Goal: Find specific page/section: Find specific page/section

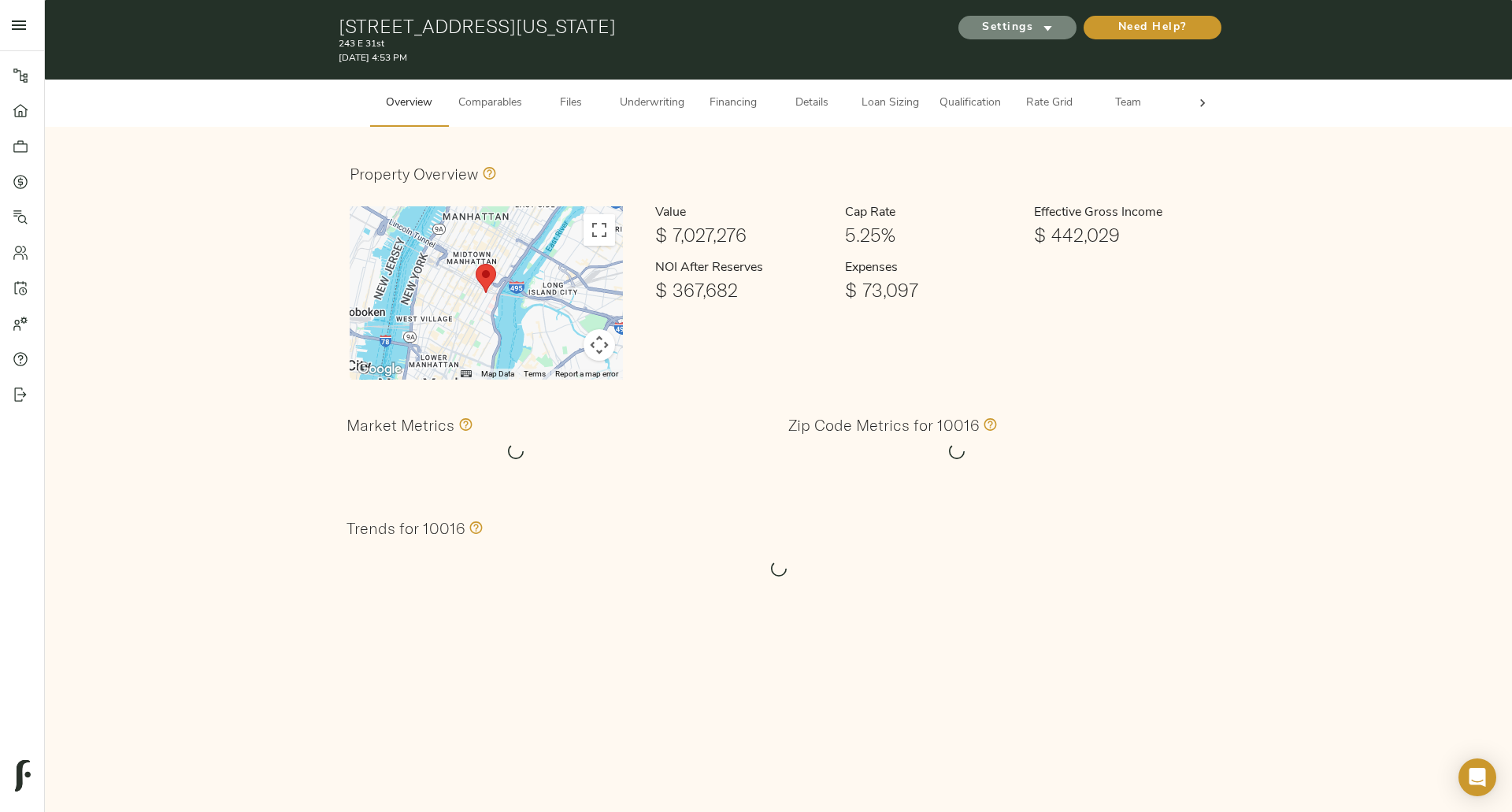
click at [998, 22] on span "Settings" at bounding box center [1017, 28] width 86 height 20
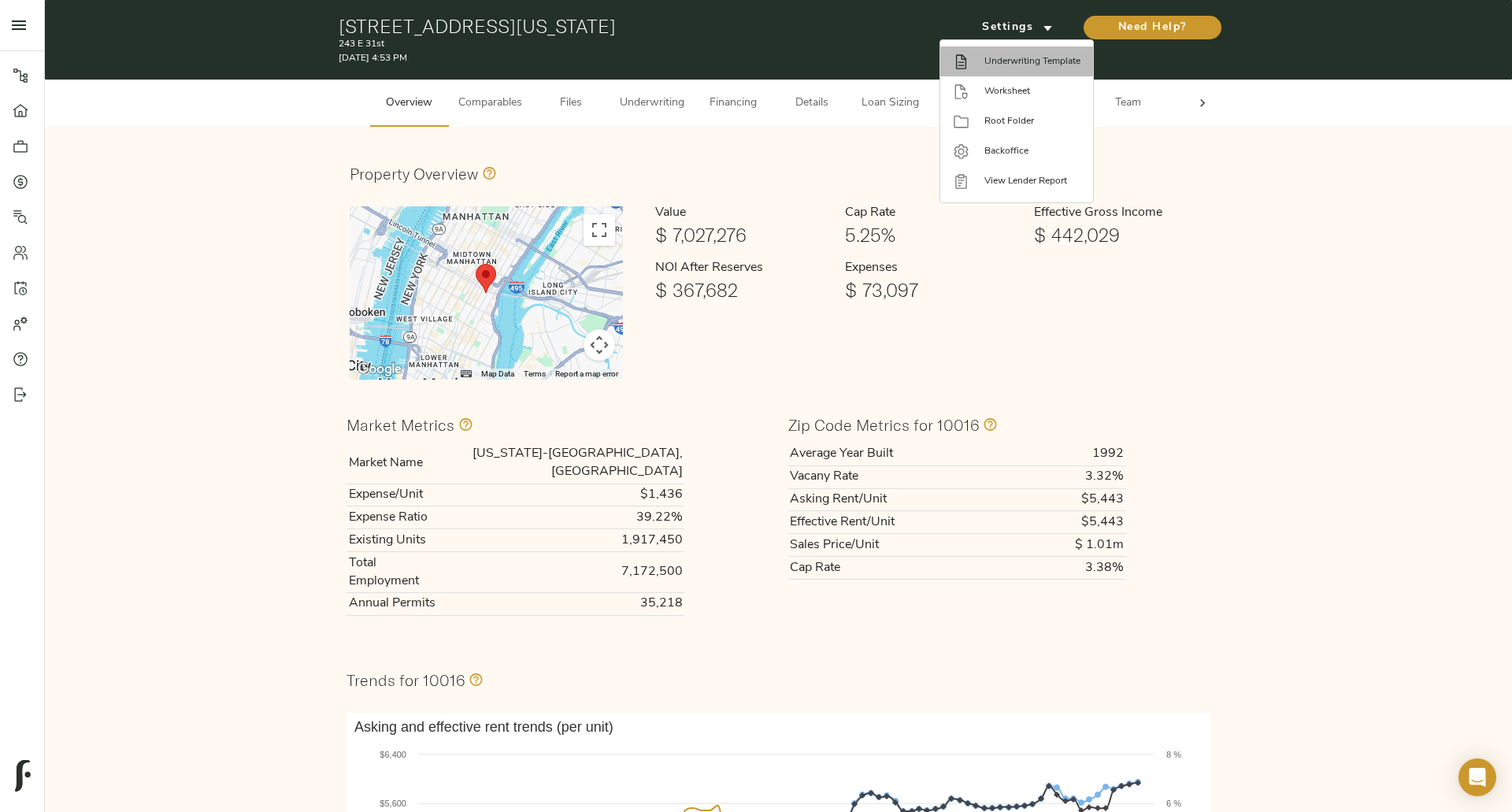
click at [985, 64] on span "Underwriting Template" at bounding box center [1033, 61] width 96 height 14
click at [979, 85] on div at bounding box center [968, 92] width 31 height 17
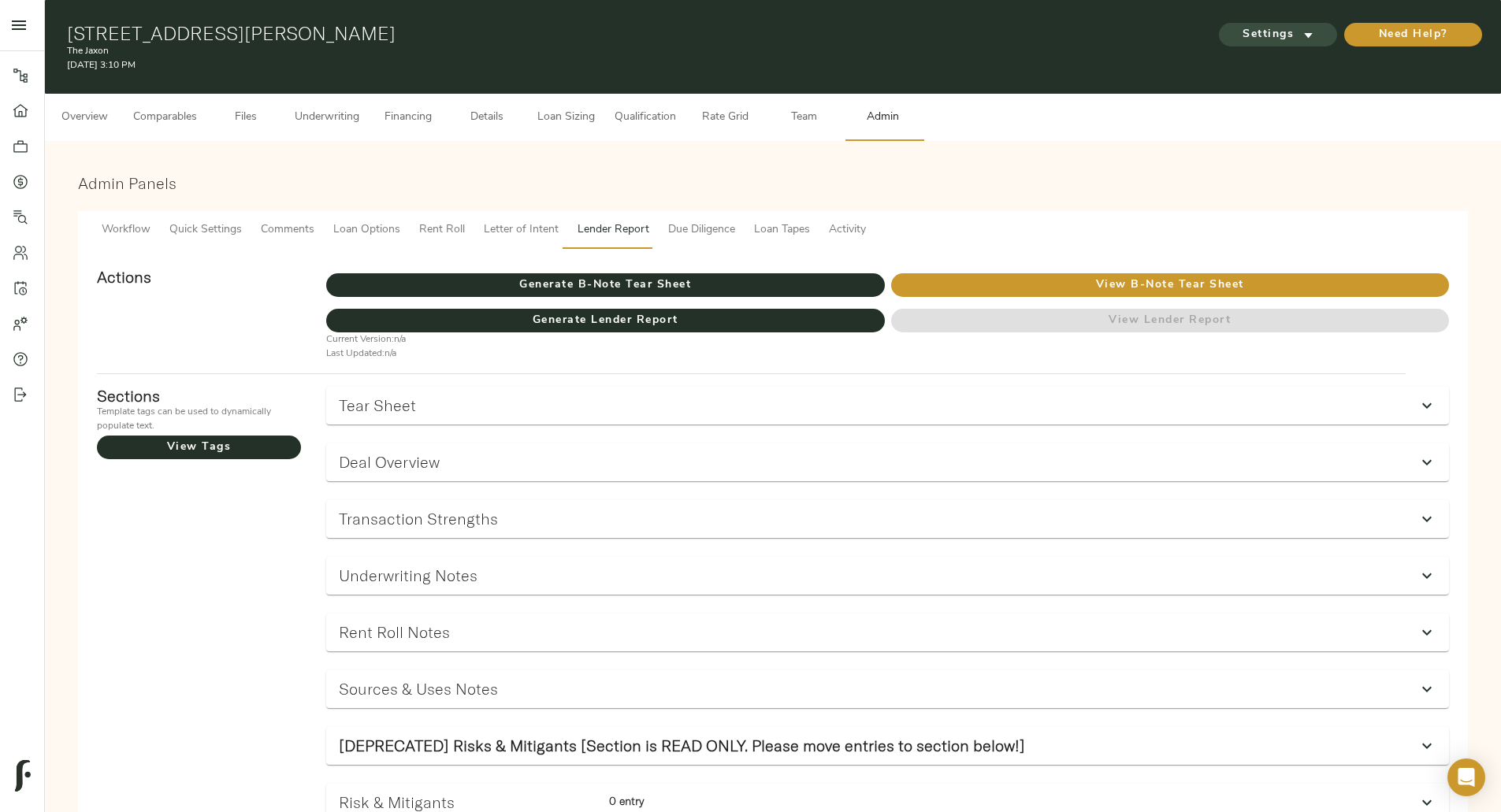
click at [1235, 25] on span "Settings" at bounding box center [1278, 35] width 86 height 20
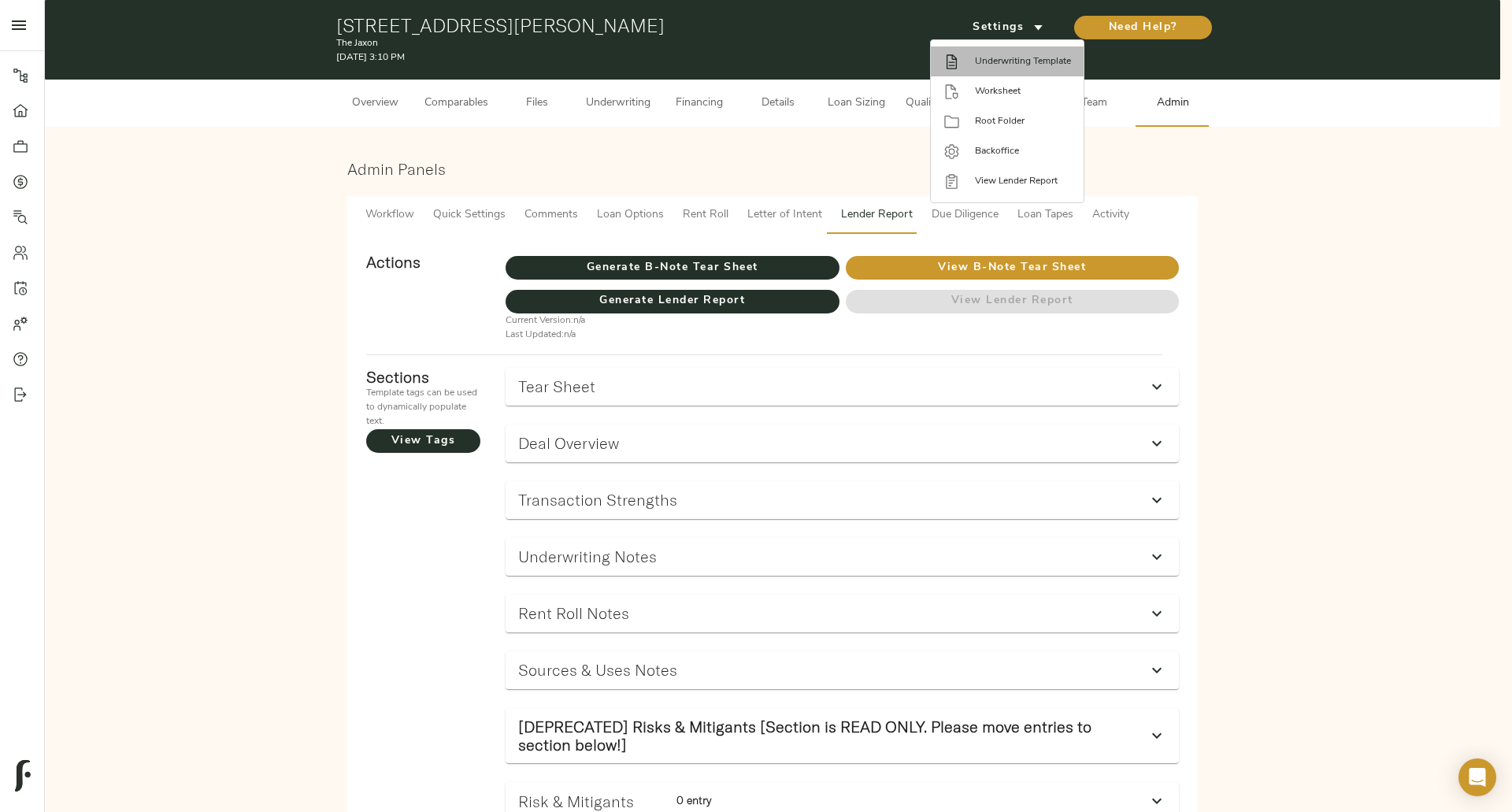
click at [1017, 59] on span "Underwriting Template" at bounding box center [1023, 61] width 96 height 14
